Goal: Task Accomplishment & Management: Use online tool/utility

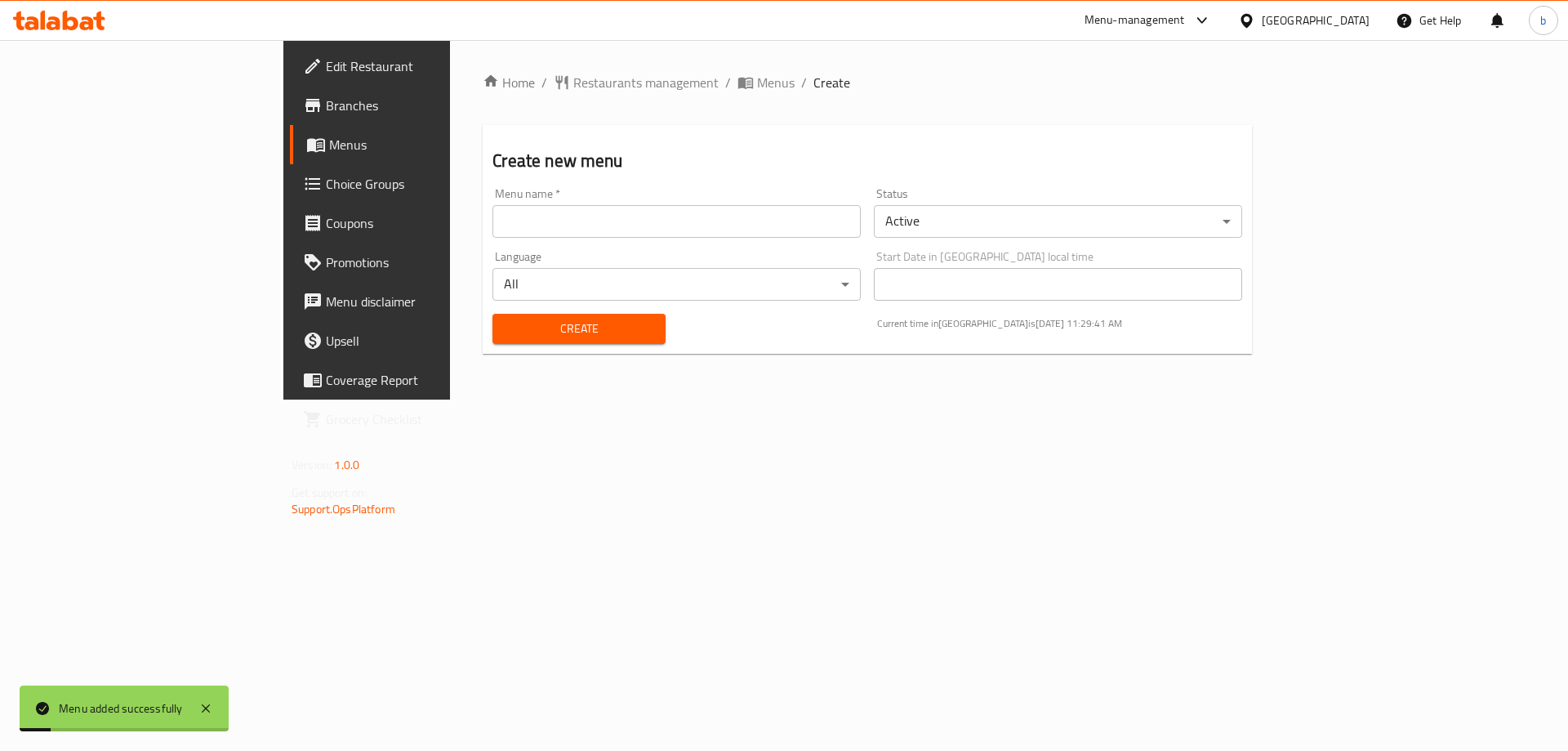
click at [290, 134] on link "Menus" at bounding box center [417, 144] width 256 height 39
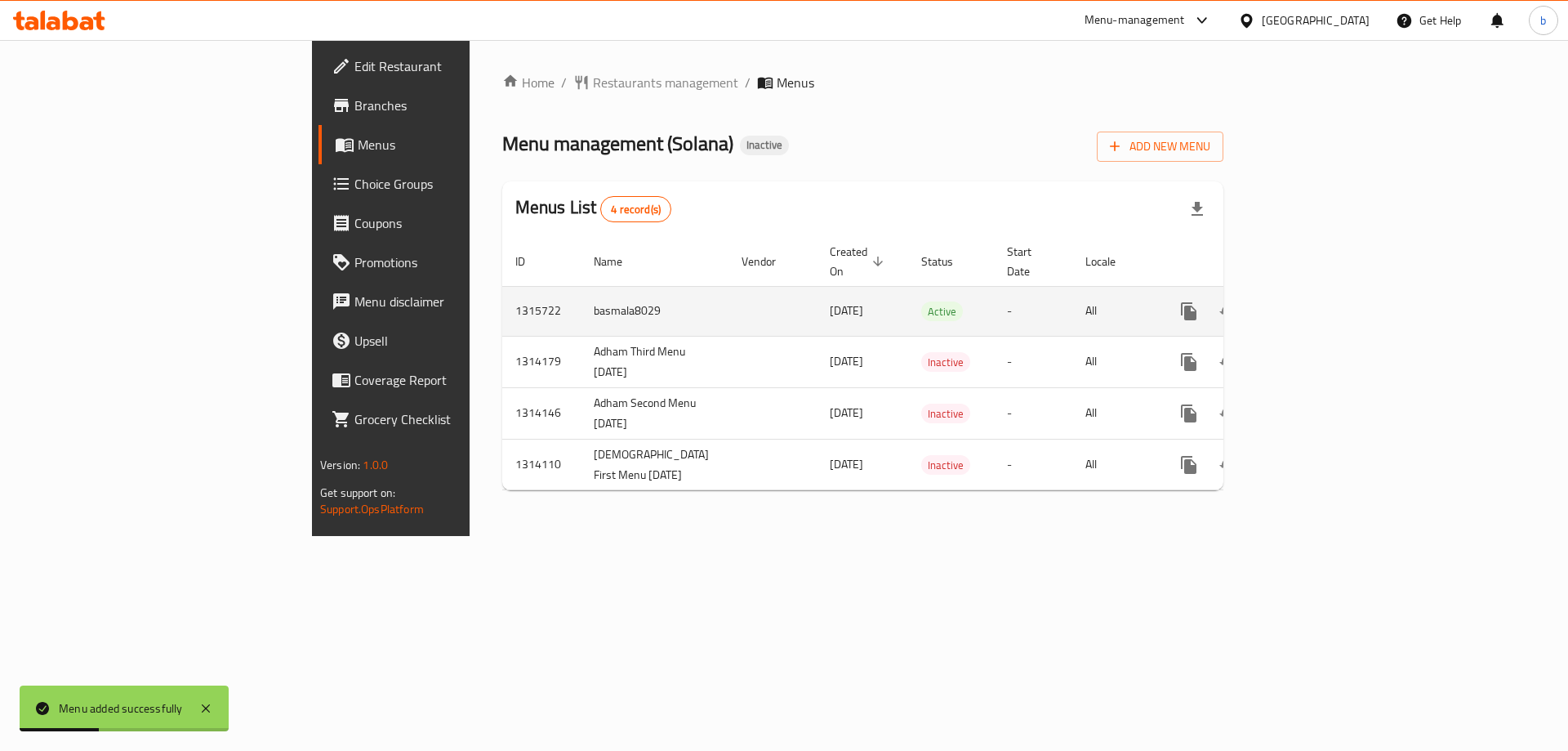
click at [1317, 301] on icon "enhanced table" at bounding box center [1307, 311] width 20 height 20
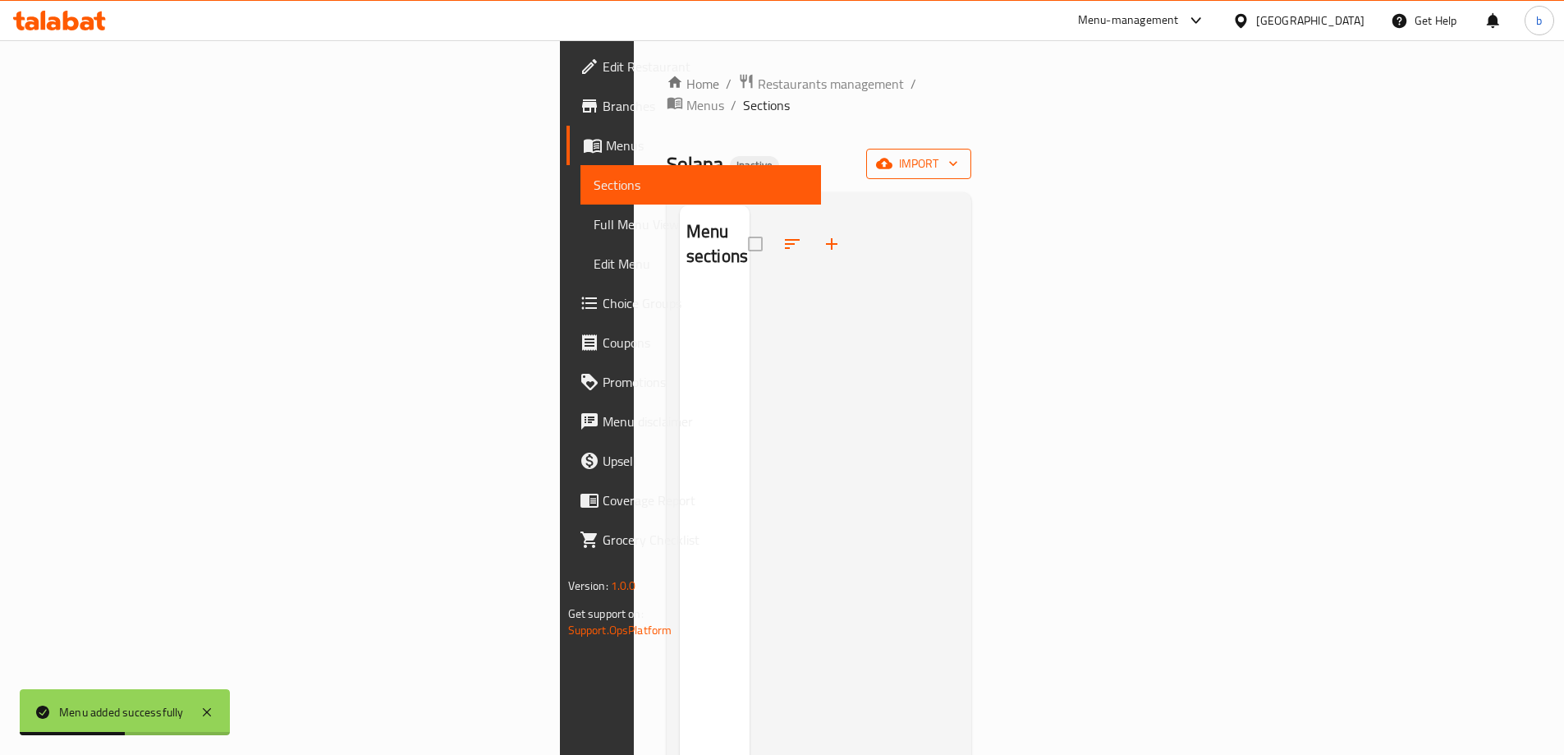
click at [958, 154] on span "import" at bounding box center [918, 164] width 79 height 21
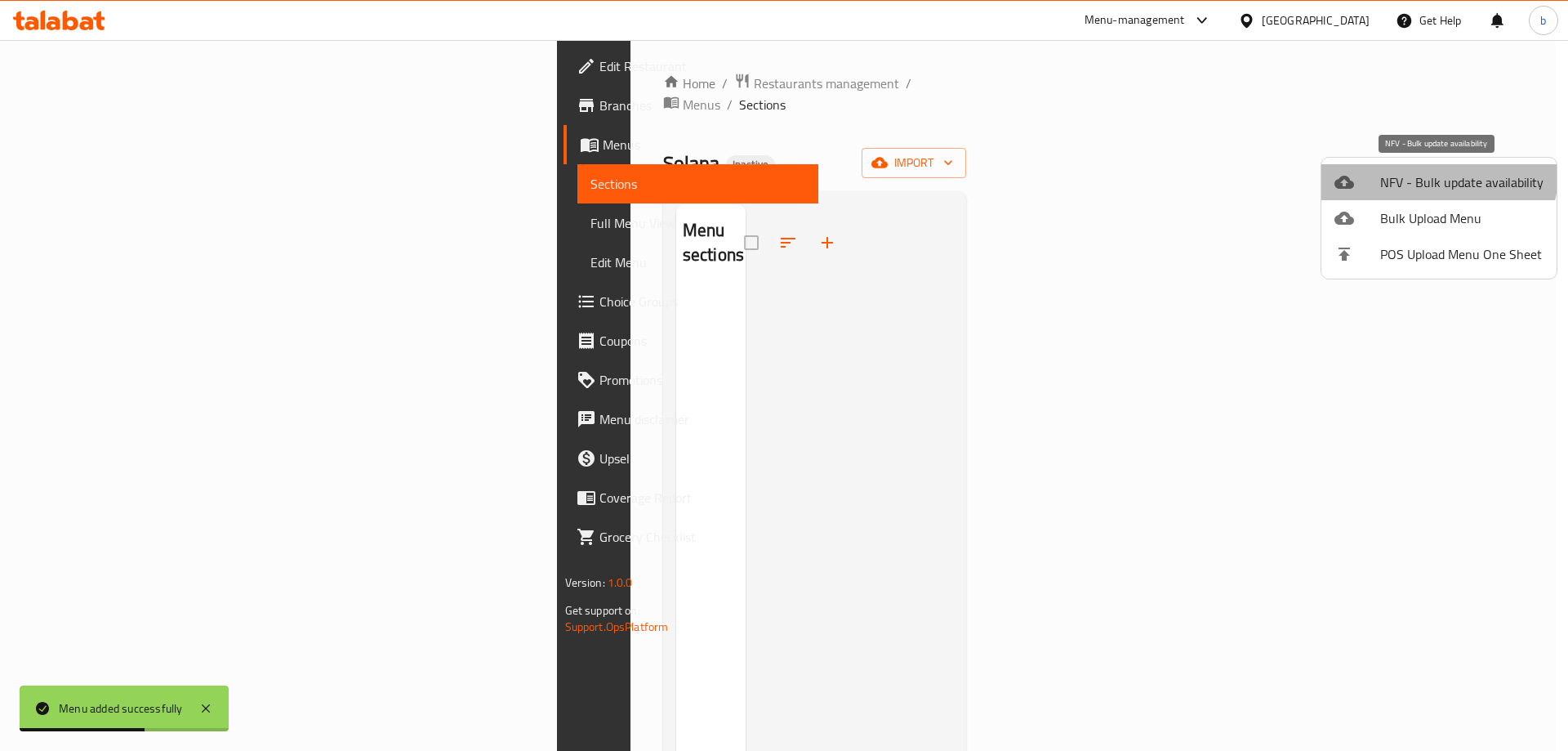
click at [1438, 173] on span "NFV - Bulk update availability" at bounding box center [1463, 182] width 163 height 20
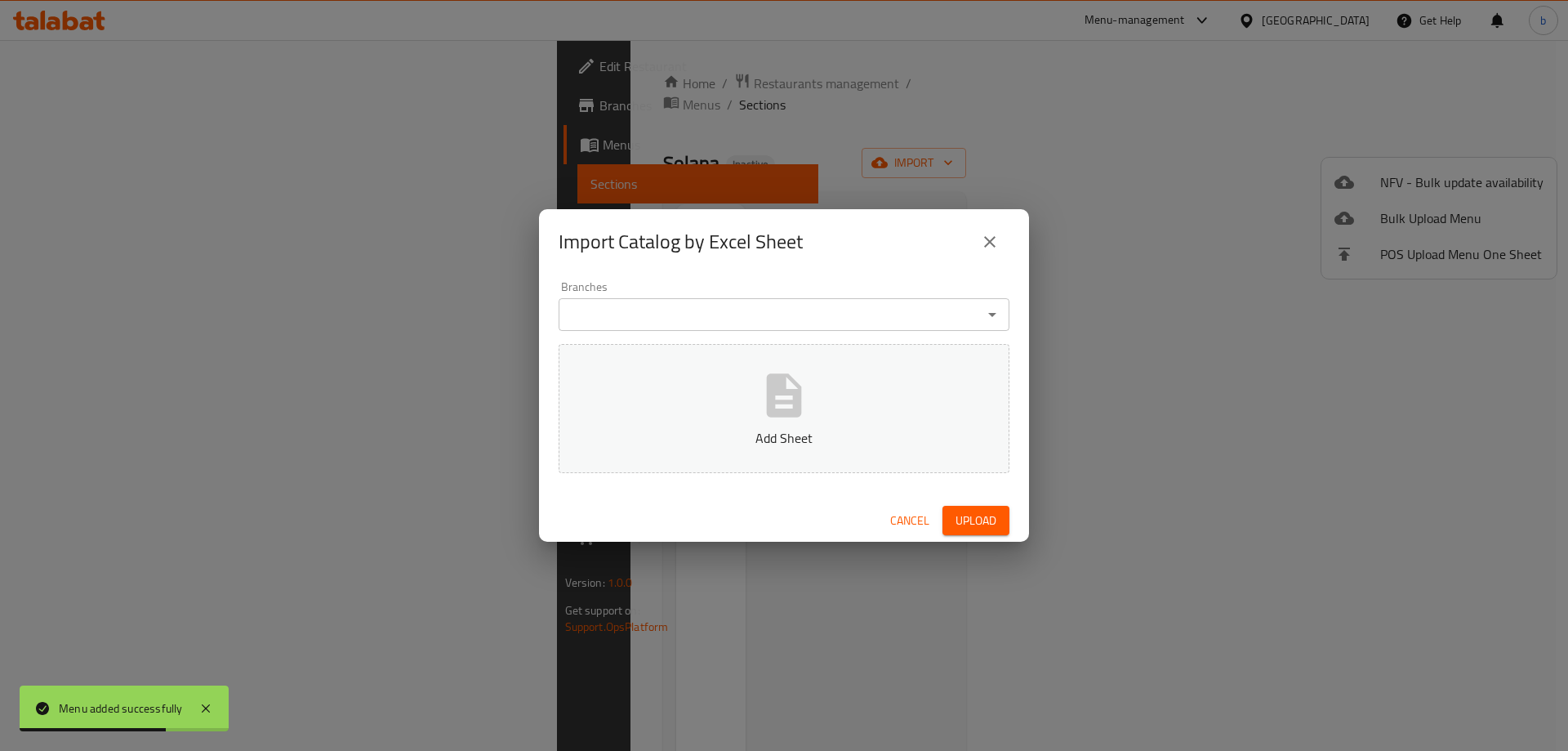
click at [792, 372] on icon "button" at bounding box center [784, 395] width 53 height 53
click at [1000, 310] on icon "Open" at bounding box center [993, 314] width 20 height 20
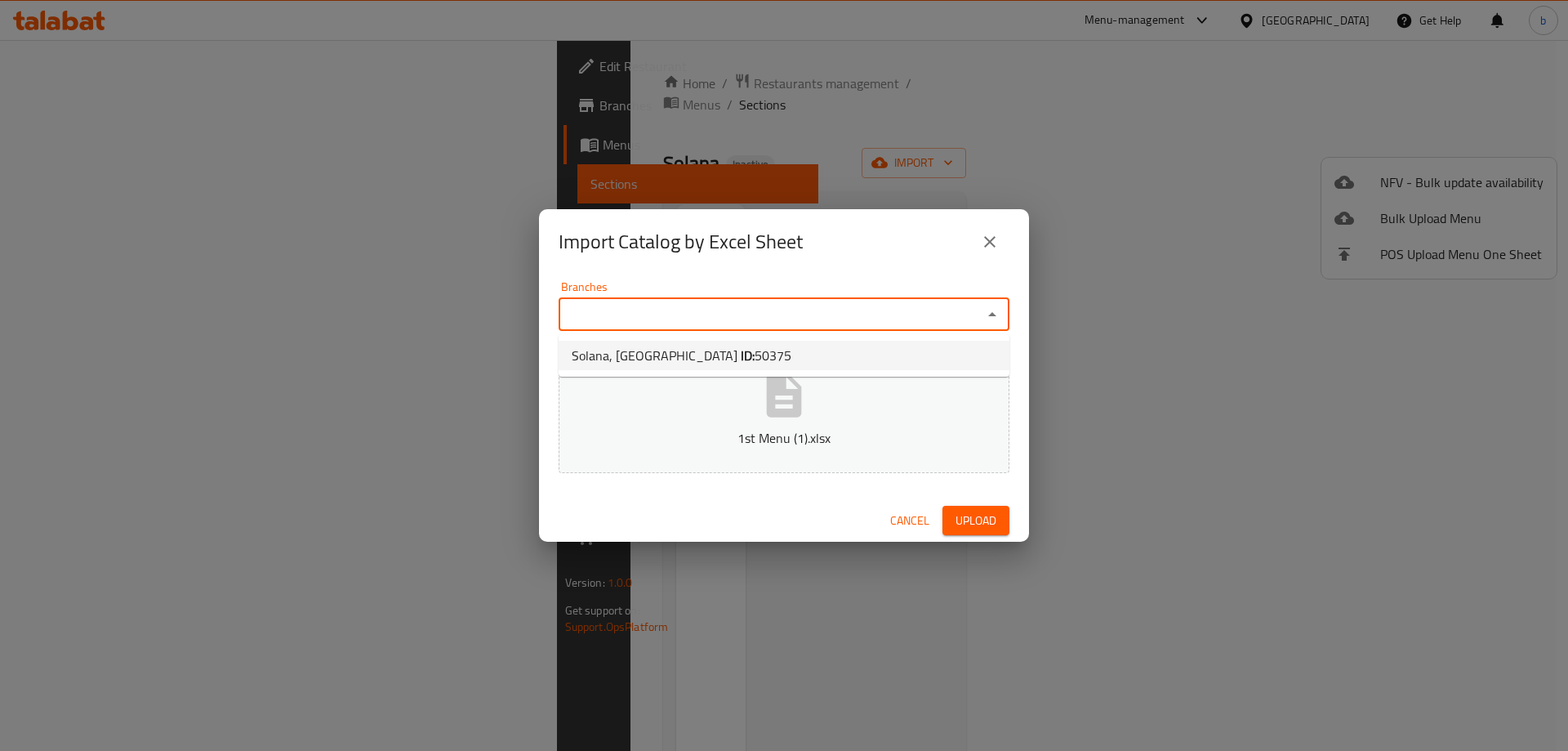
click at [897, 345] on li "Solana, [GEOGRAPHIC_DATA] ID: 50375" at bounding box center [784, 355] width 451 height 30
type input "Solana, [GEOGRAPHIC_DATA]"
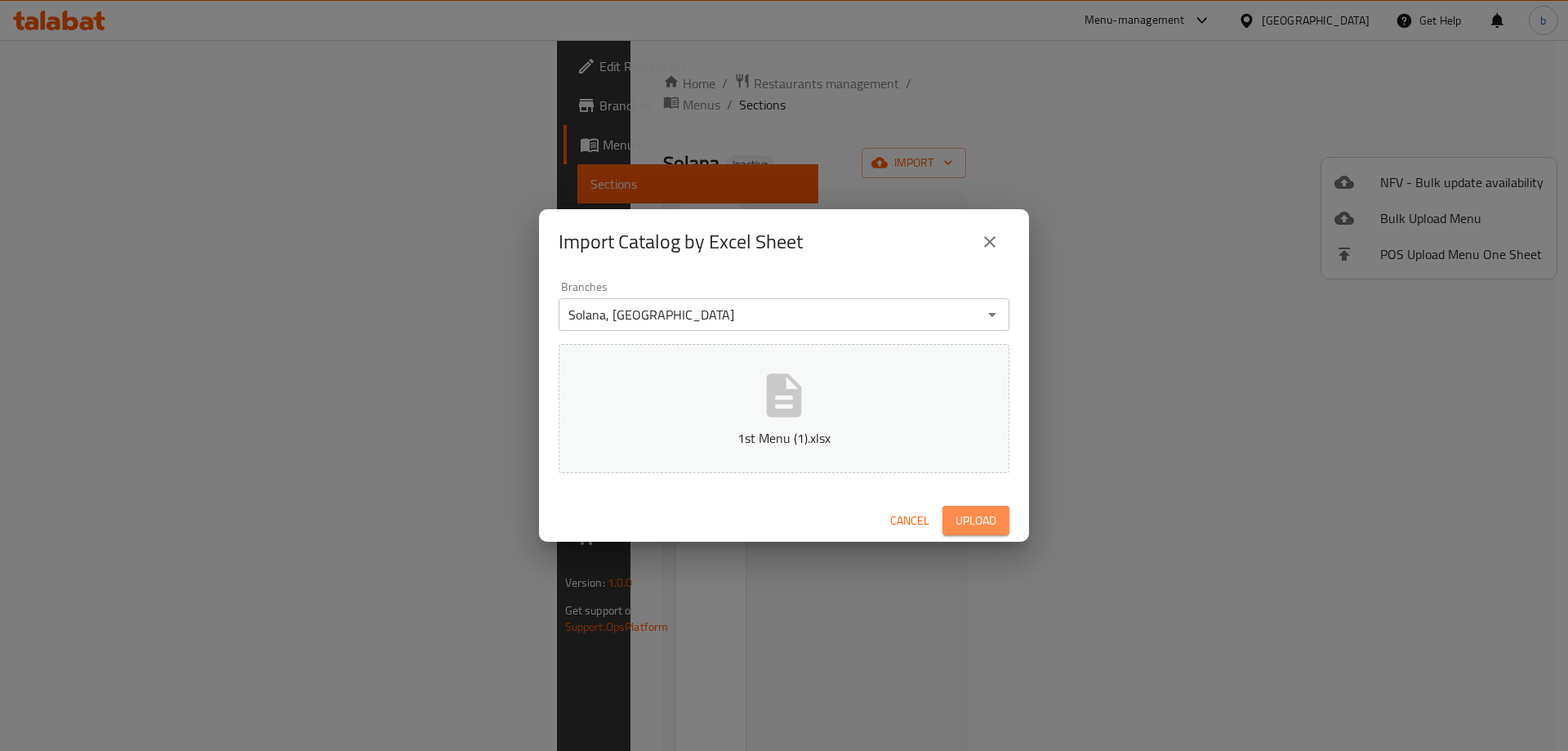
click at [982, 512] on span "Upload" at bounding box center [976, 520] width 41 height 21
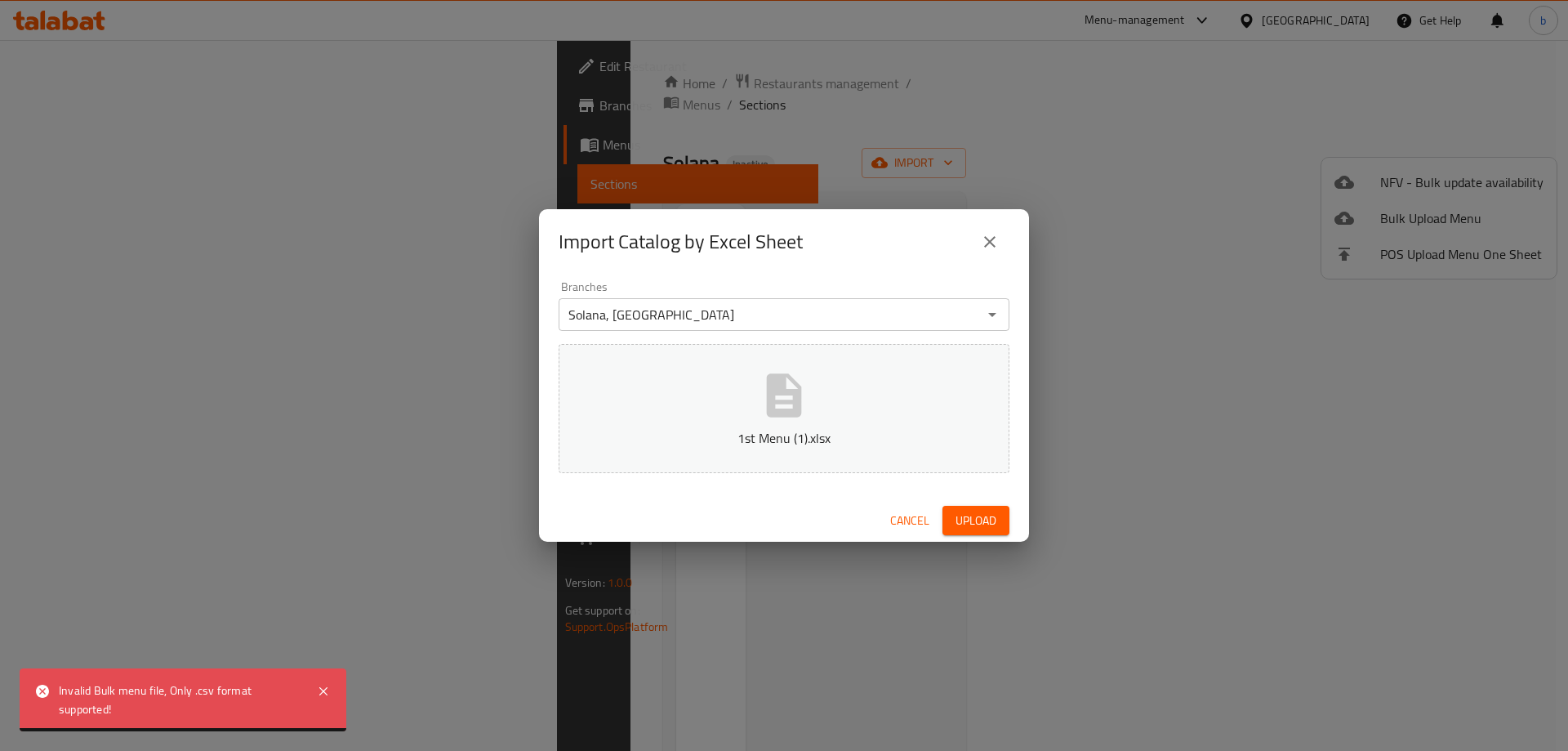
click at [989, 526] on span "Upload" at bounding box center [976, 520] width 41 height 21
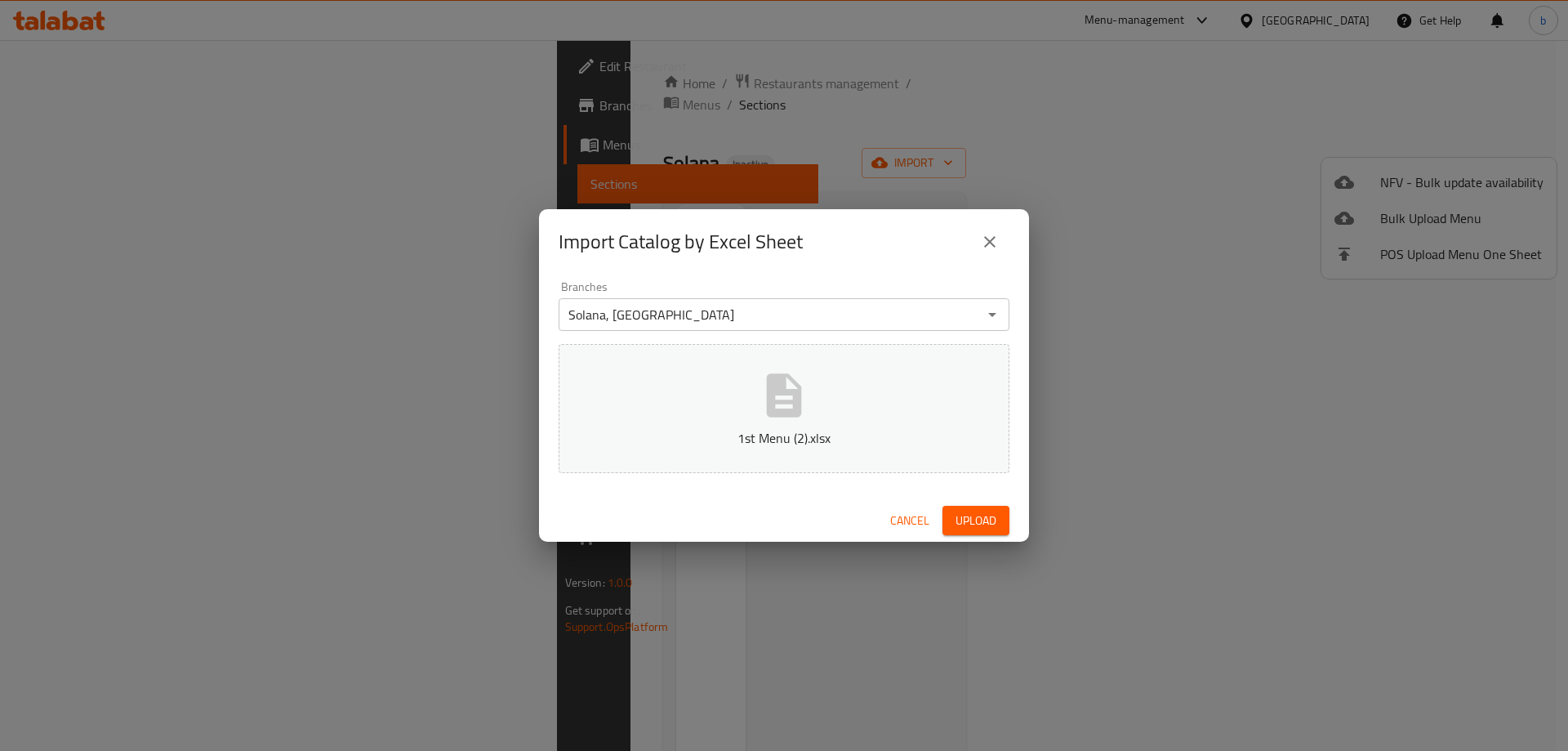
click at [963, 515] on span "Upload" at bounding box center [976, 520] width 41 height 21
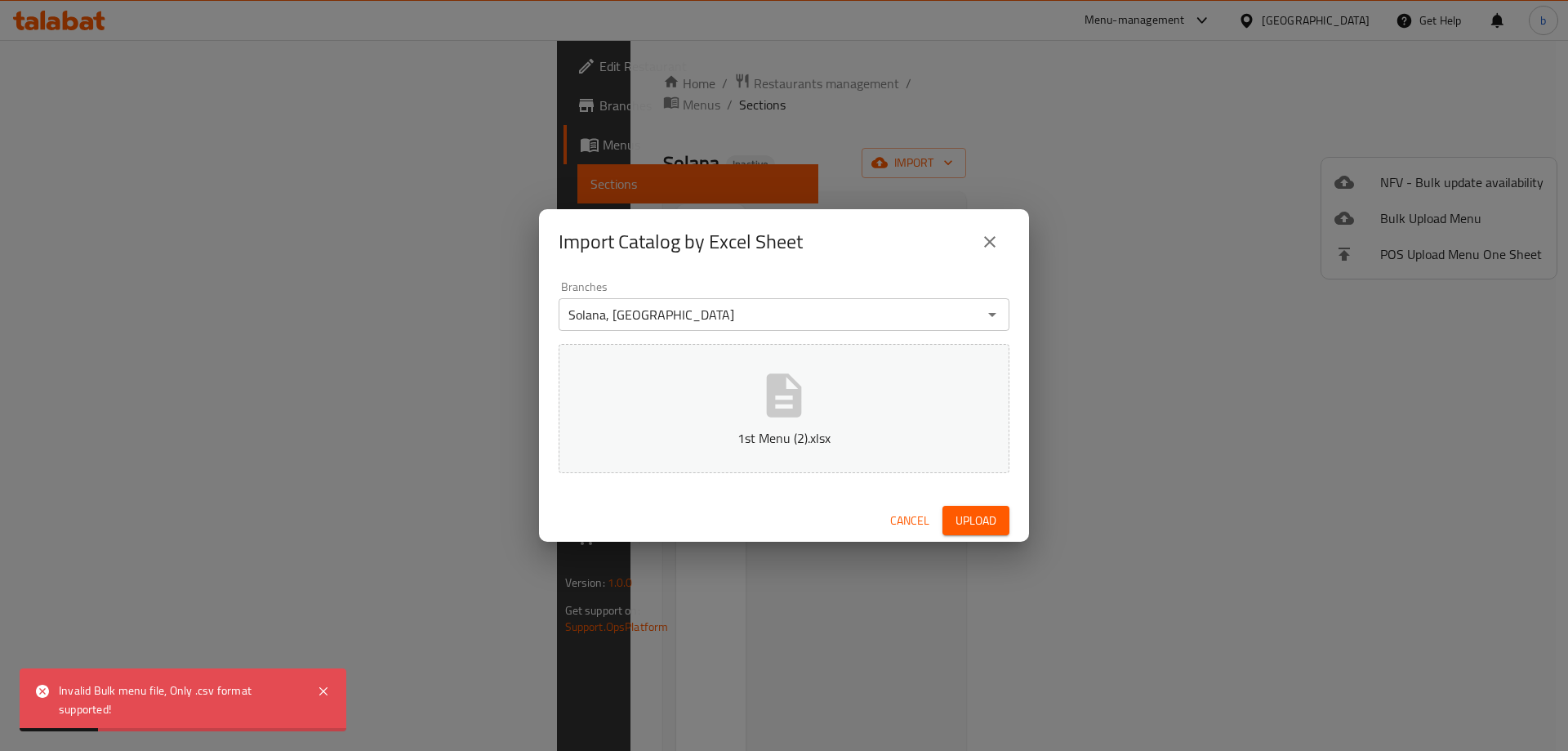
click at [180, 689] on div "Invalid Bulk menu file, Only .csv format supported!" at bounding box center [179, 699] width 242 height 37
click at [907, 520] on span "Cancel" at bounding box center [909, 520] width 39 height 21
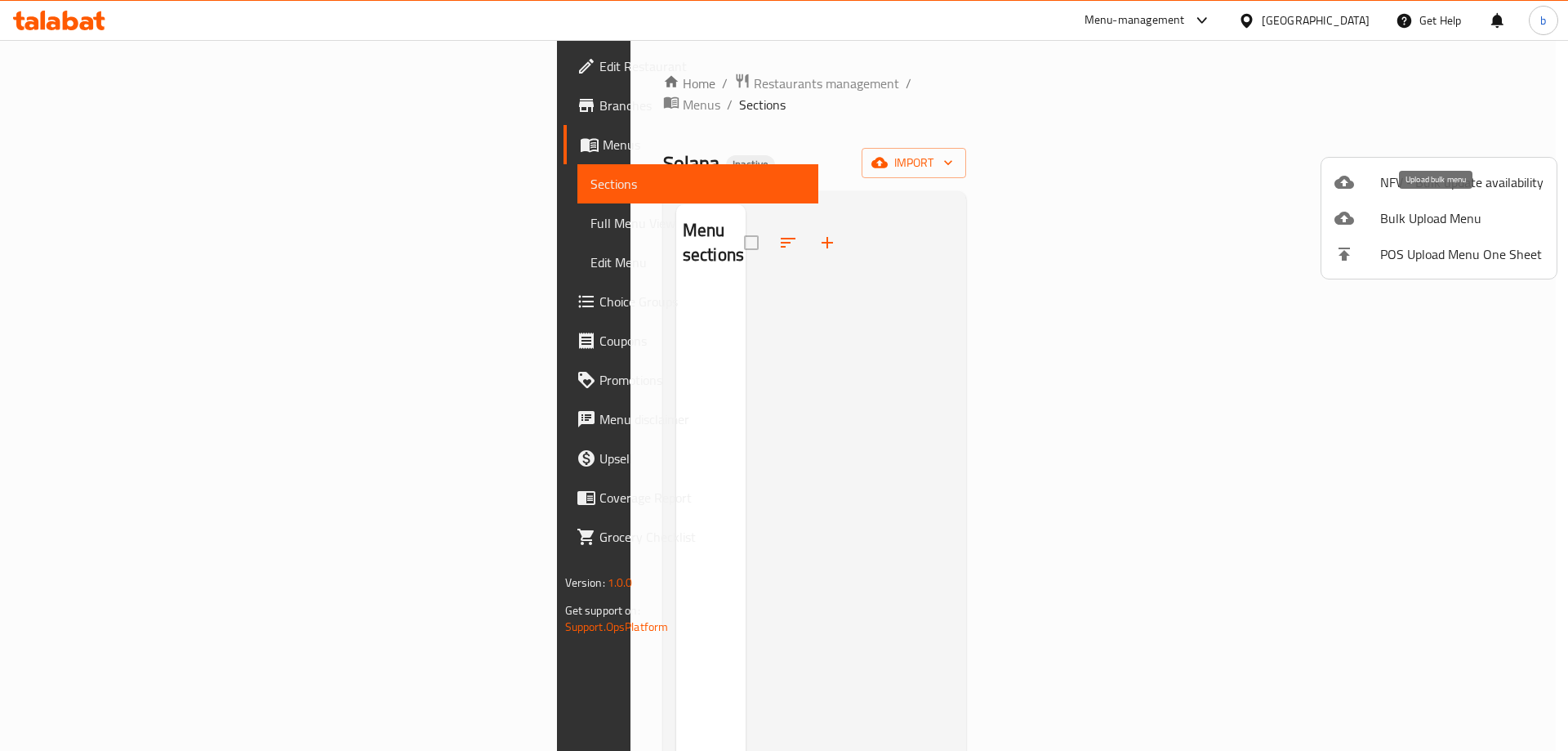
click at [1379, 222] on div at bounding box center [1358, 218] width 46 height 20
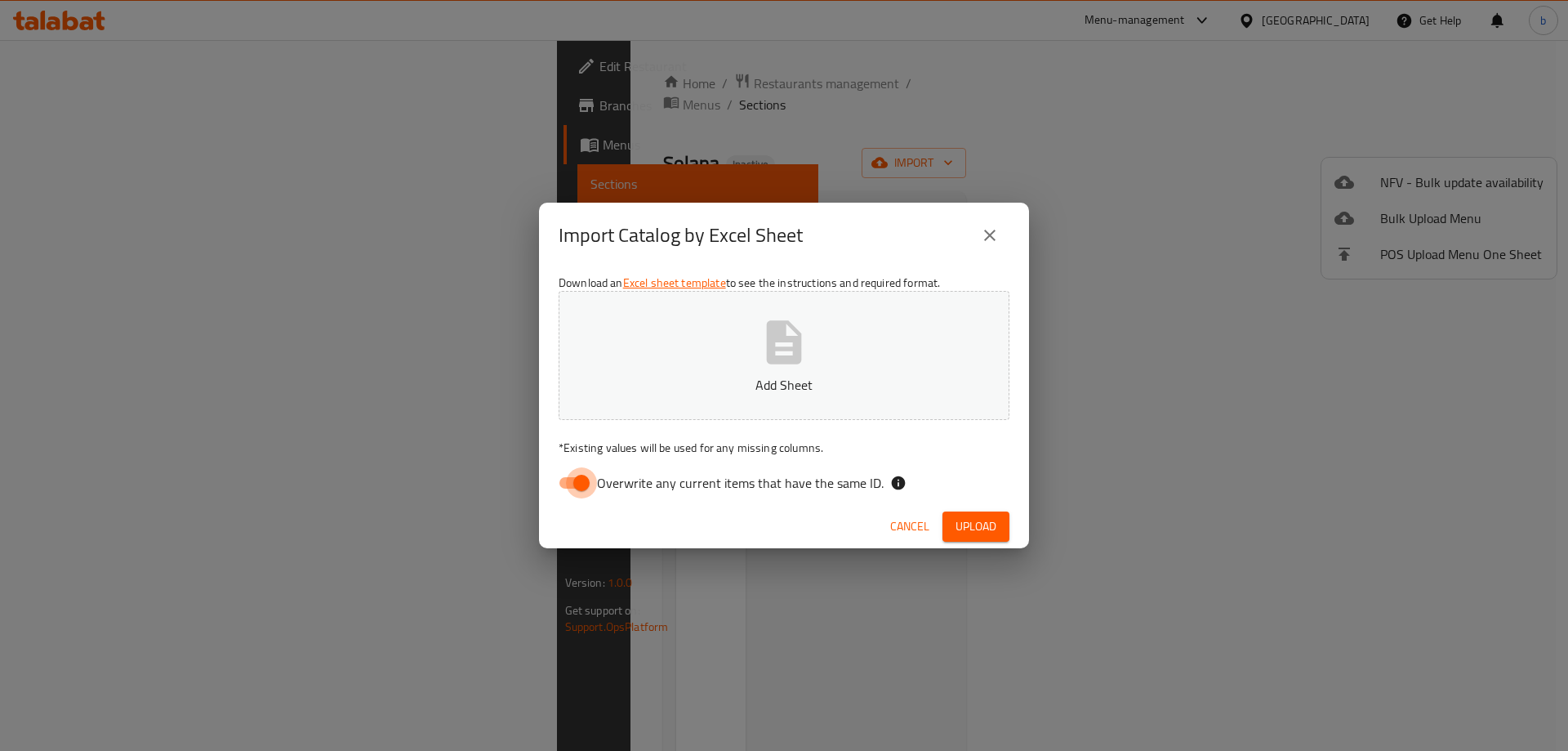
click at [572, 483] on input "Overwrite any current items that have the same ID." at bounding box center [582, 482] width 94 height 31
checkbox input "false"
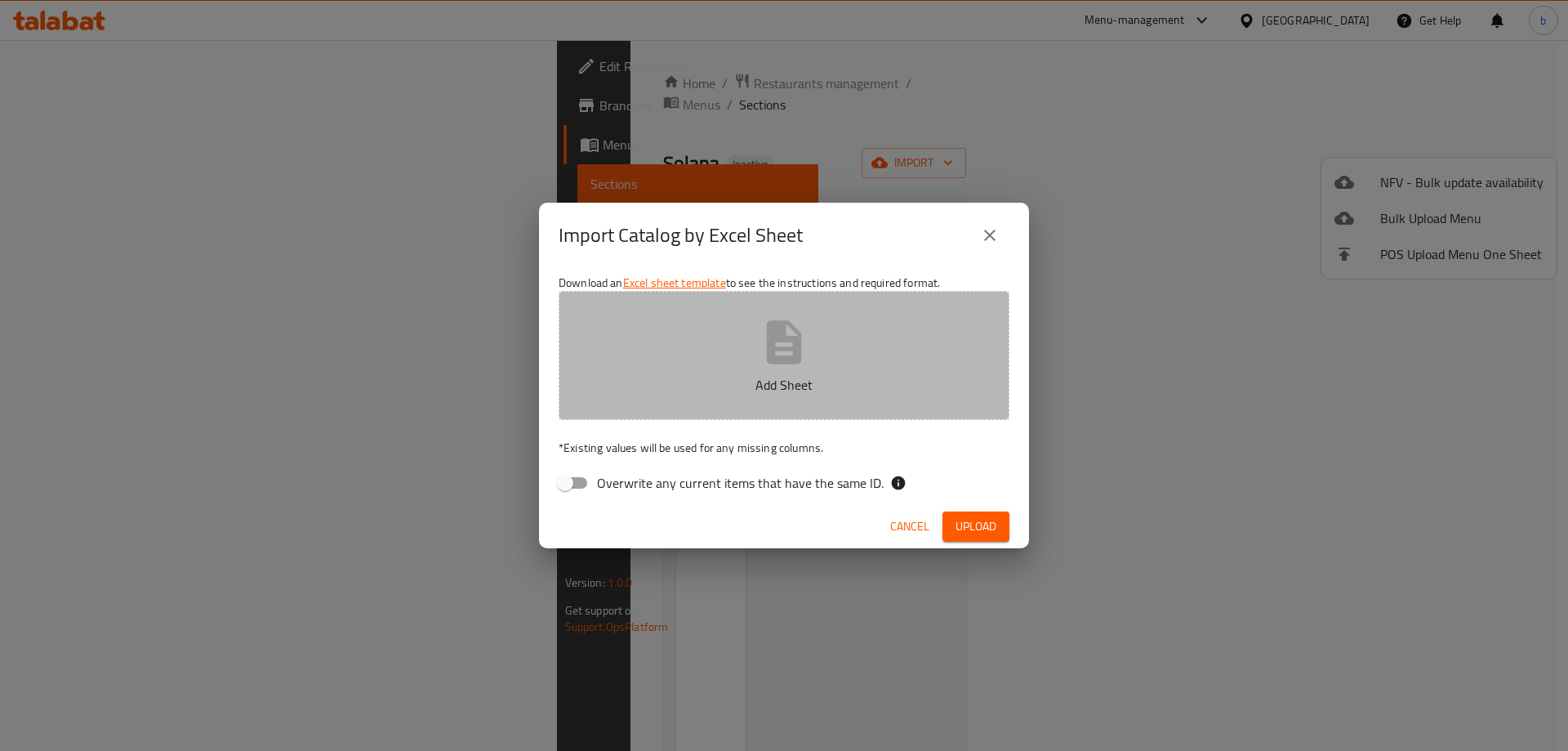
click at [696, 363] on button "Add Sheet" at bounding box center [784, 355] width 451 height 129
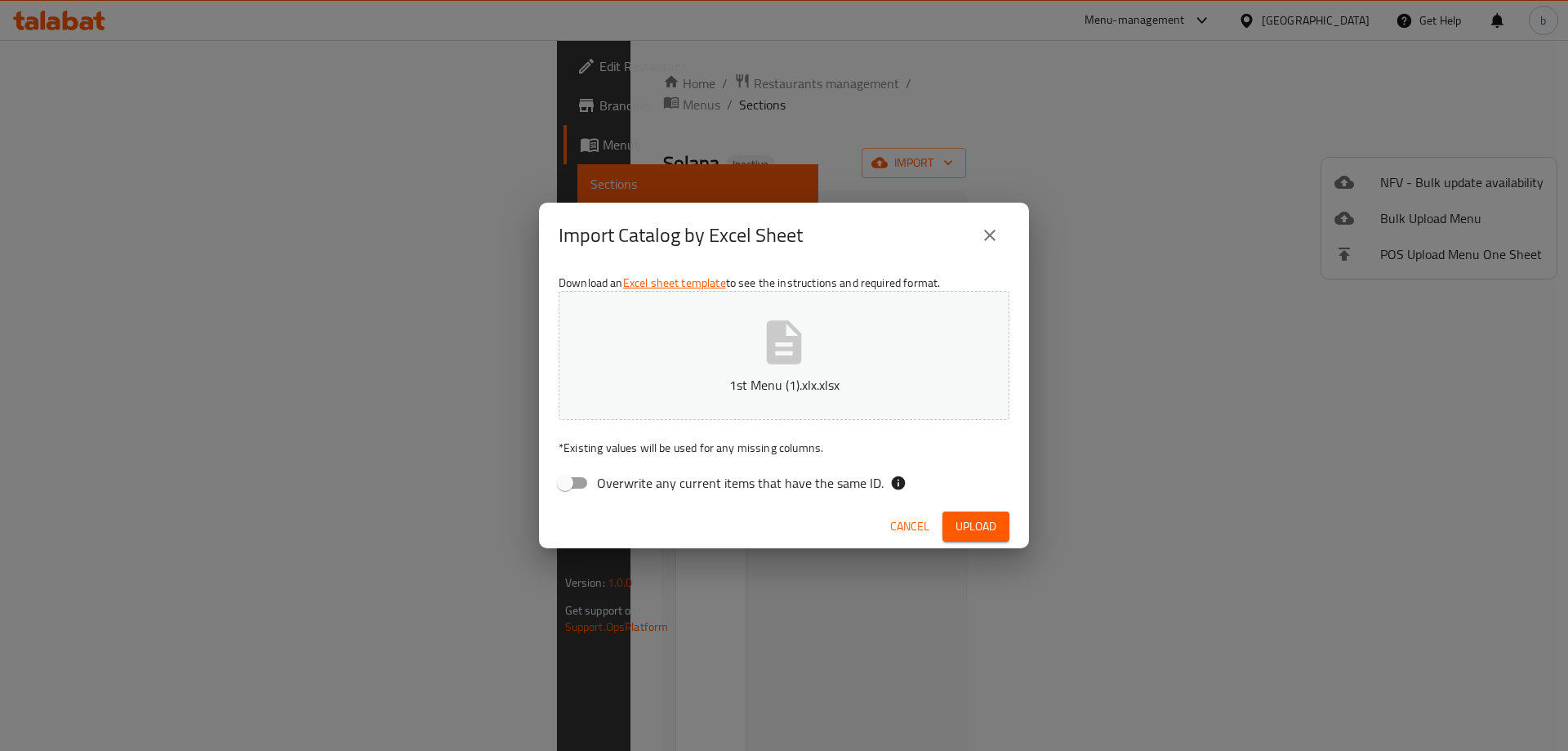
click at [951, 521] on button "Upload" at bounding box center [976, 526] width 67 height 30
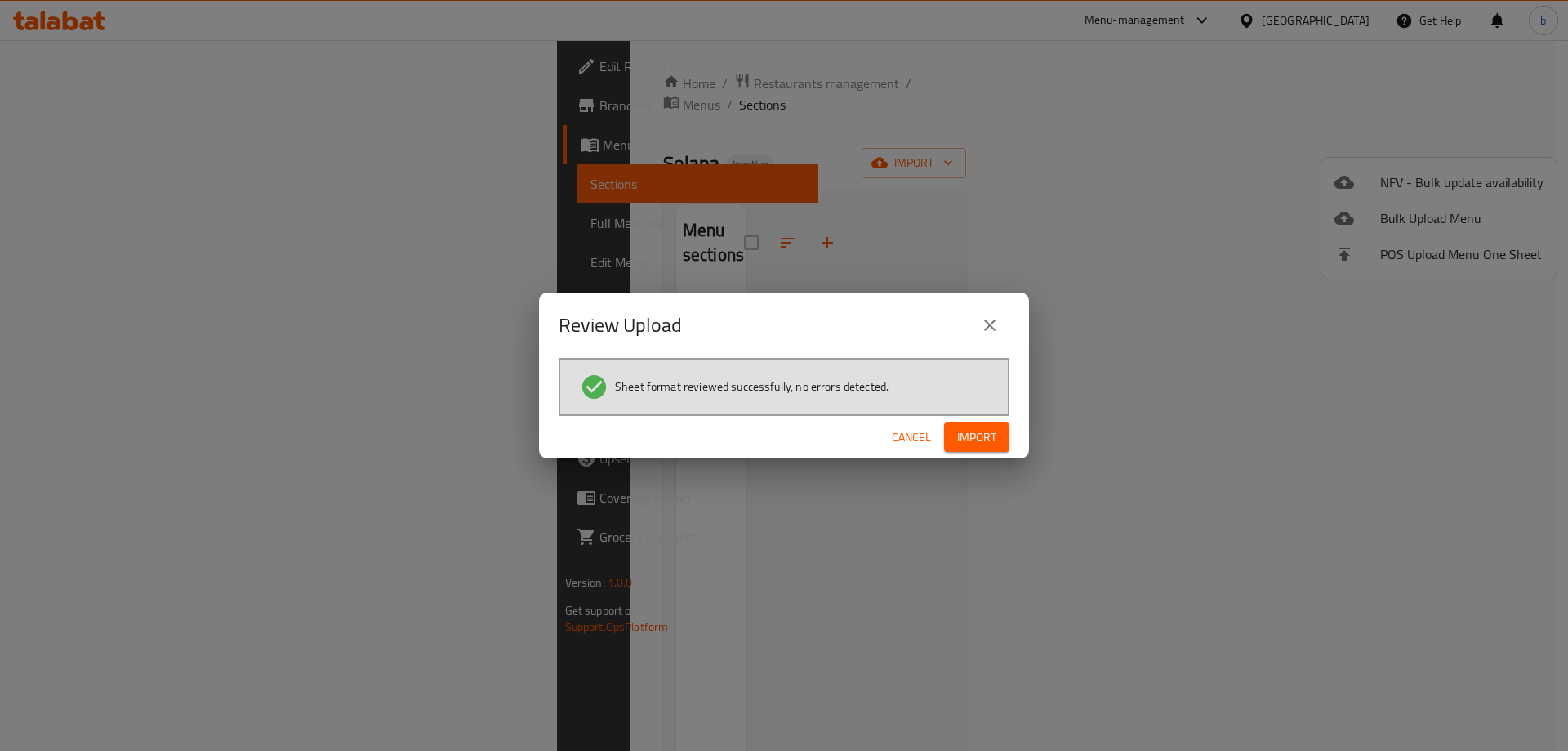
click at [979, 445] on span "Import" at bounding box center [976, 437] width 39 height 21
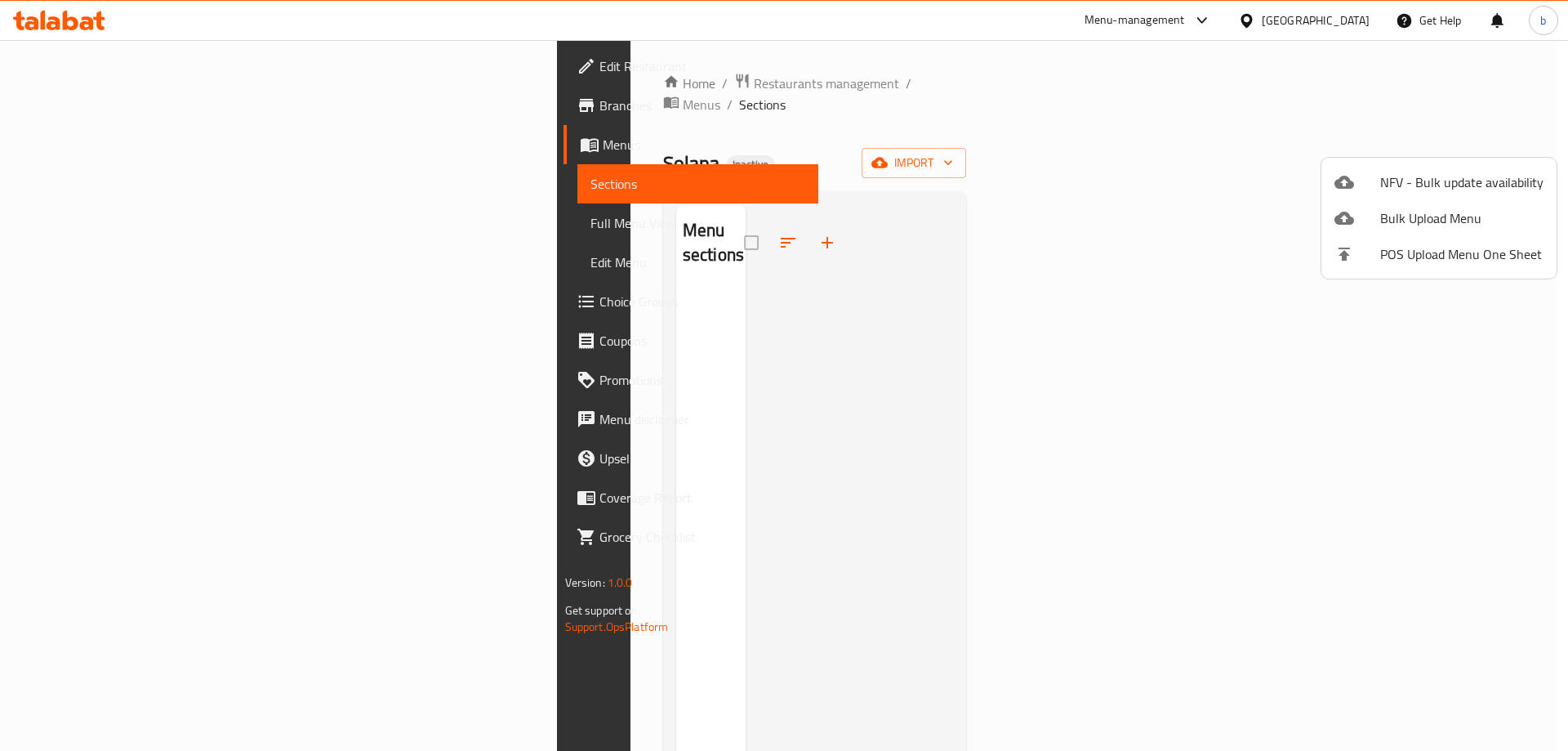
click at [98, 224] on div at bounding box center [784, 375] width 1568 height 751
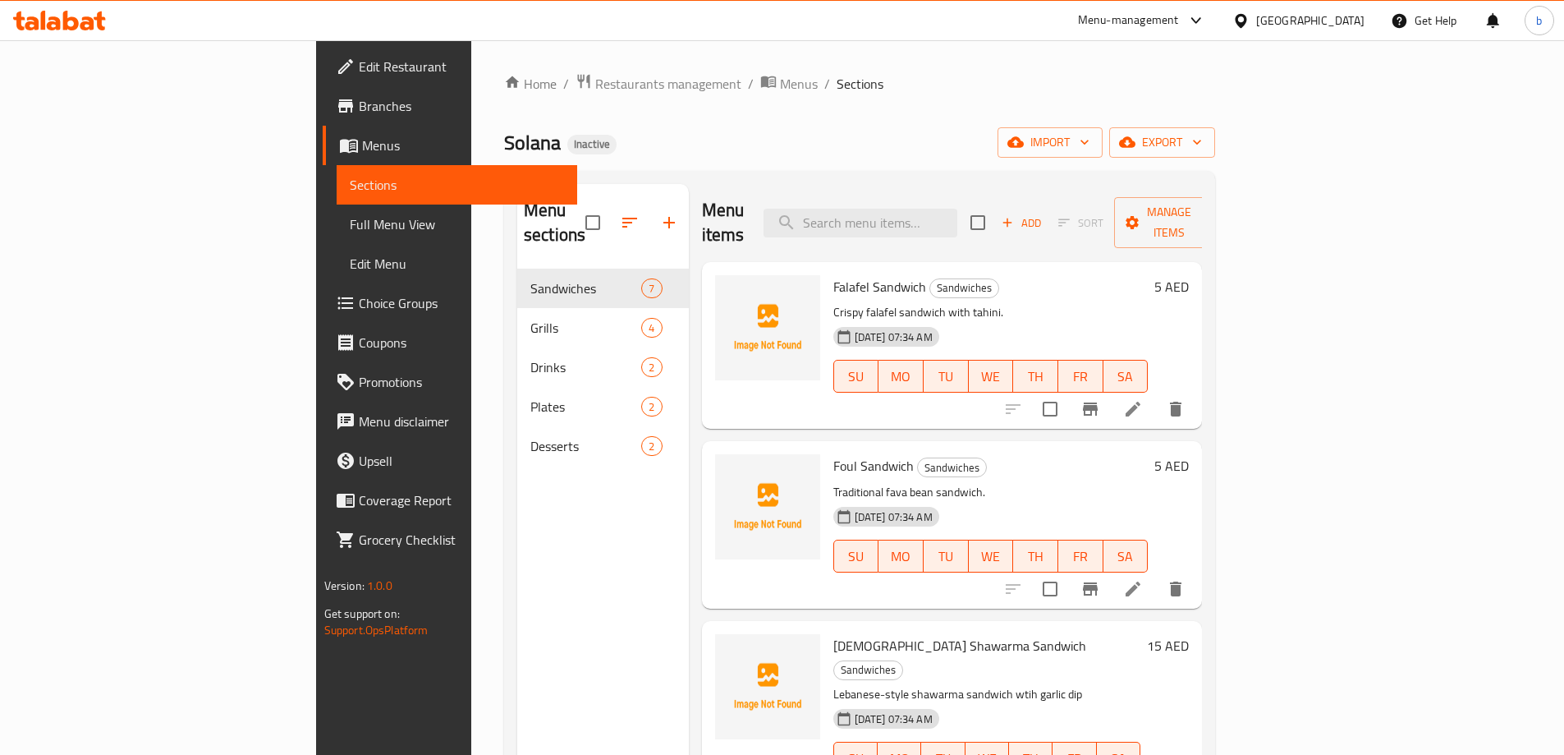
click at [350, 225] on span "Full Menu View" at bounding box center [457, 224] width 214 height 20
